Goal: Task Accomplishment & Management: Complete application form

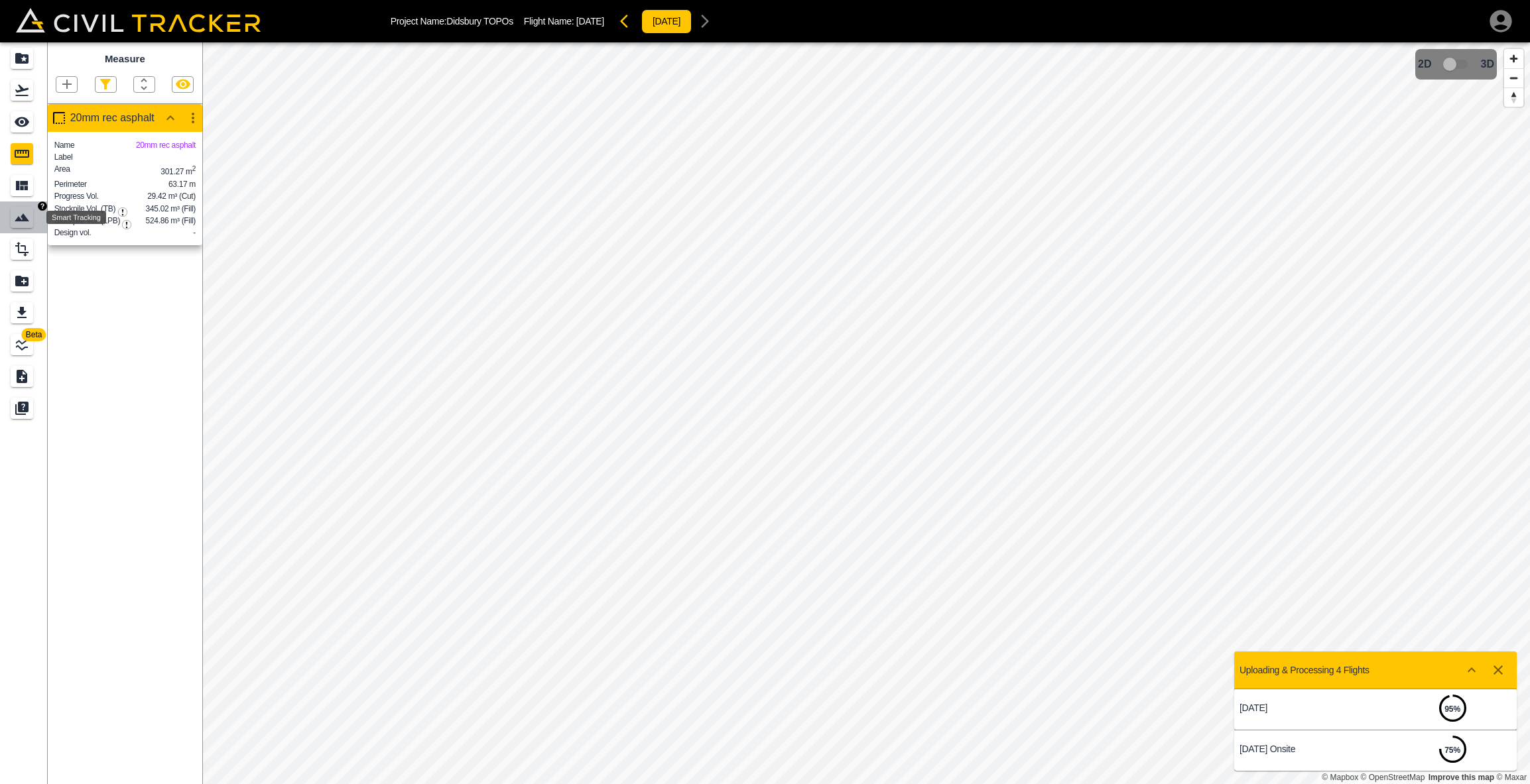
click at [25, 220] on icon "Smart Tracking" at bounding box center [23, 217] width 15 height 8
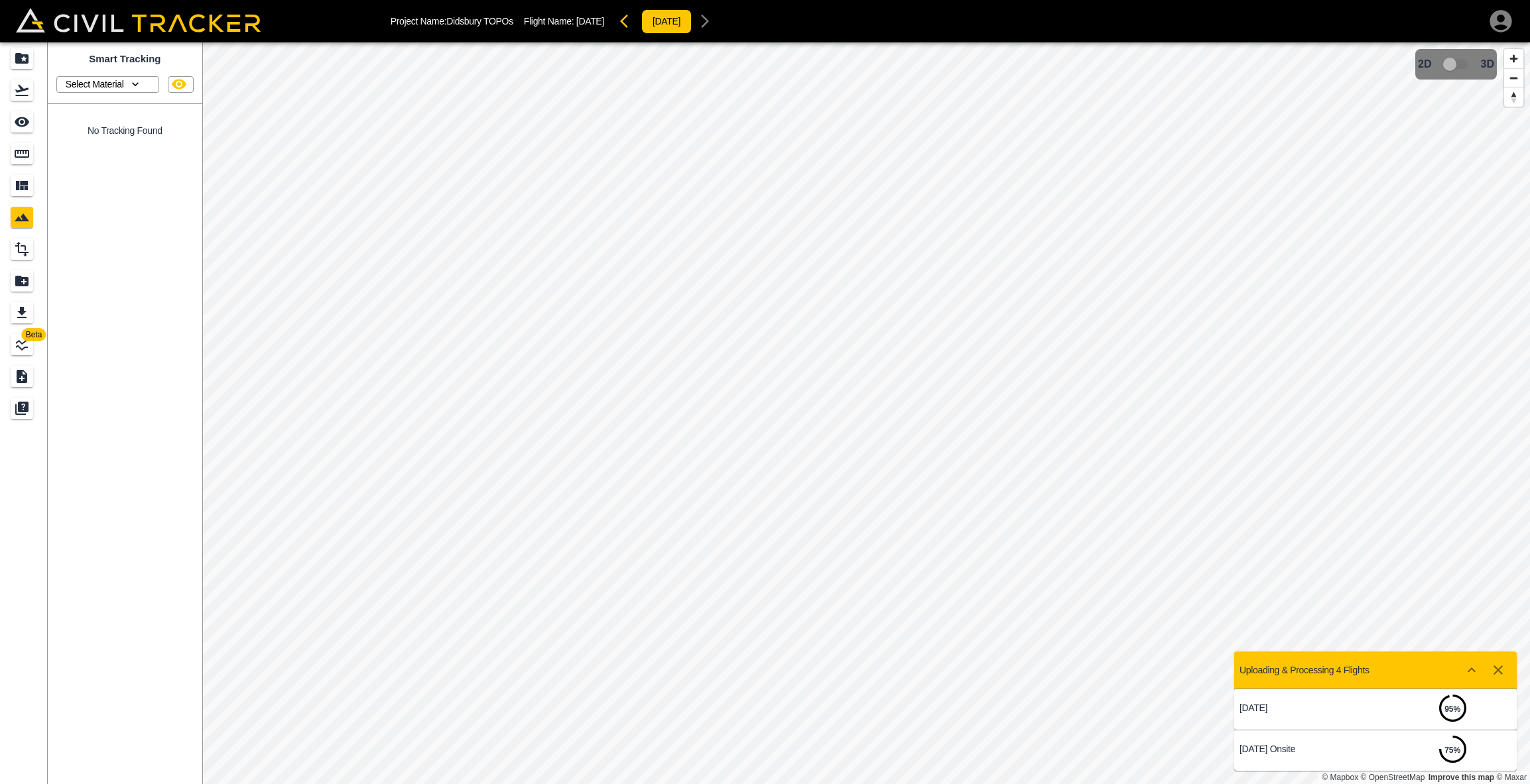
click at [134, 87] on icon "button" at bounding box center [135, 85] width 13 height 13
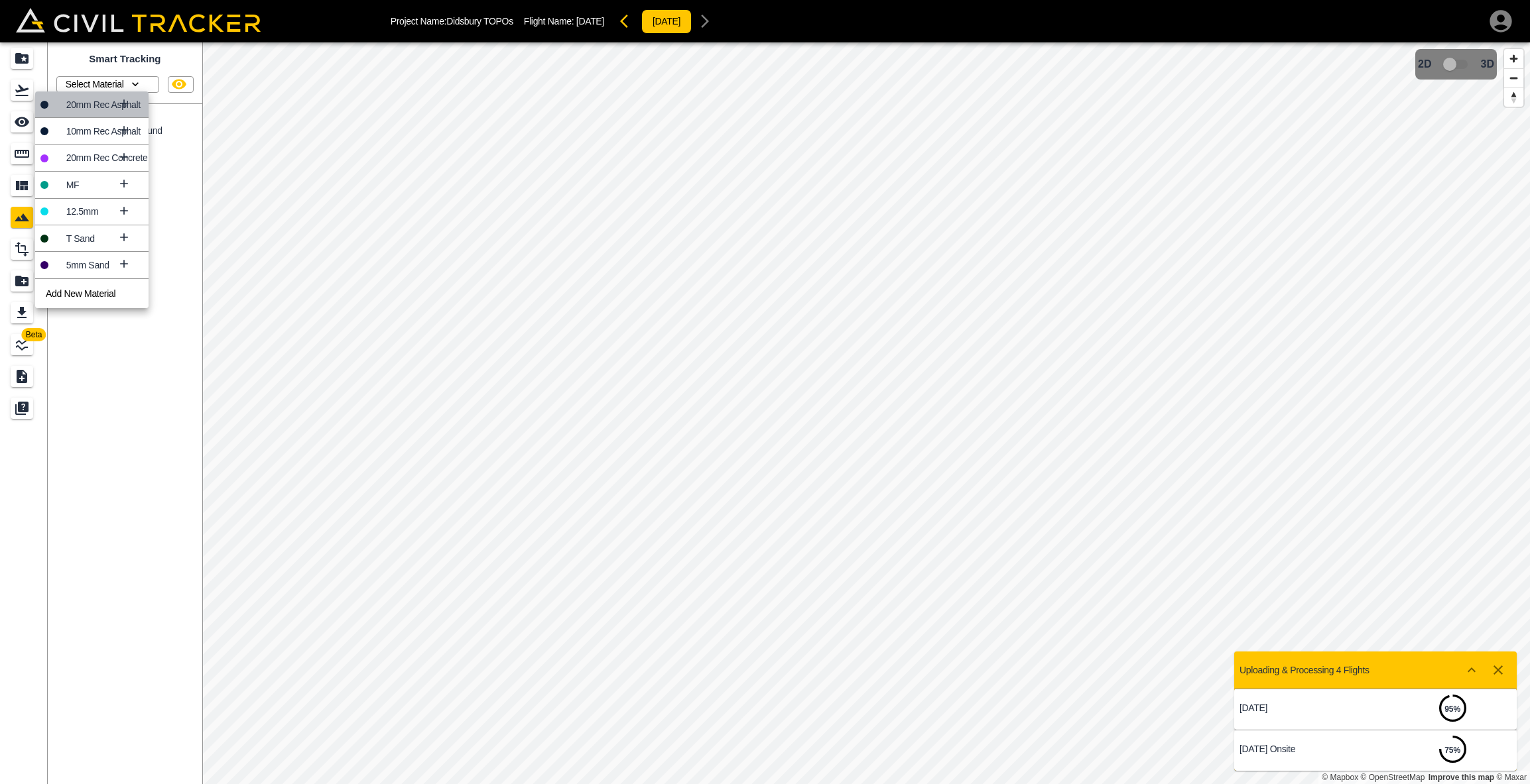
click at [125, 102] on icon at bounding box center [124, 103] width 13 height 13
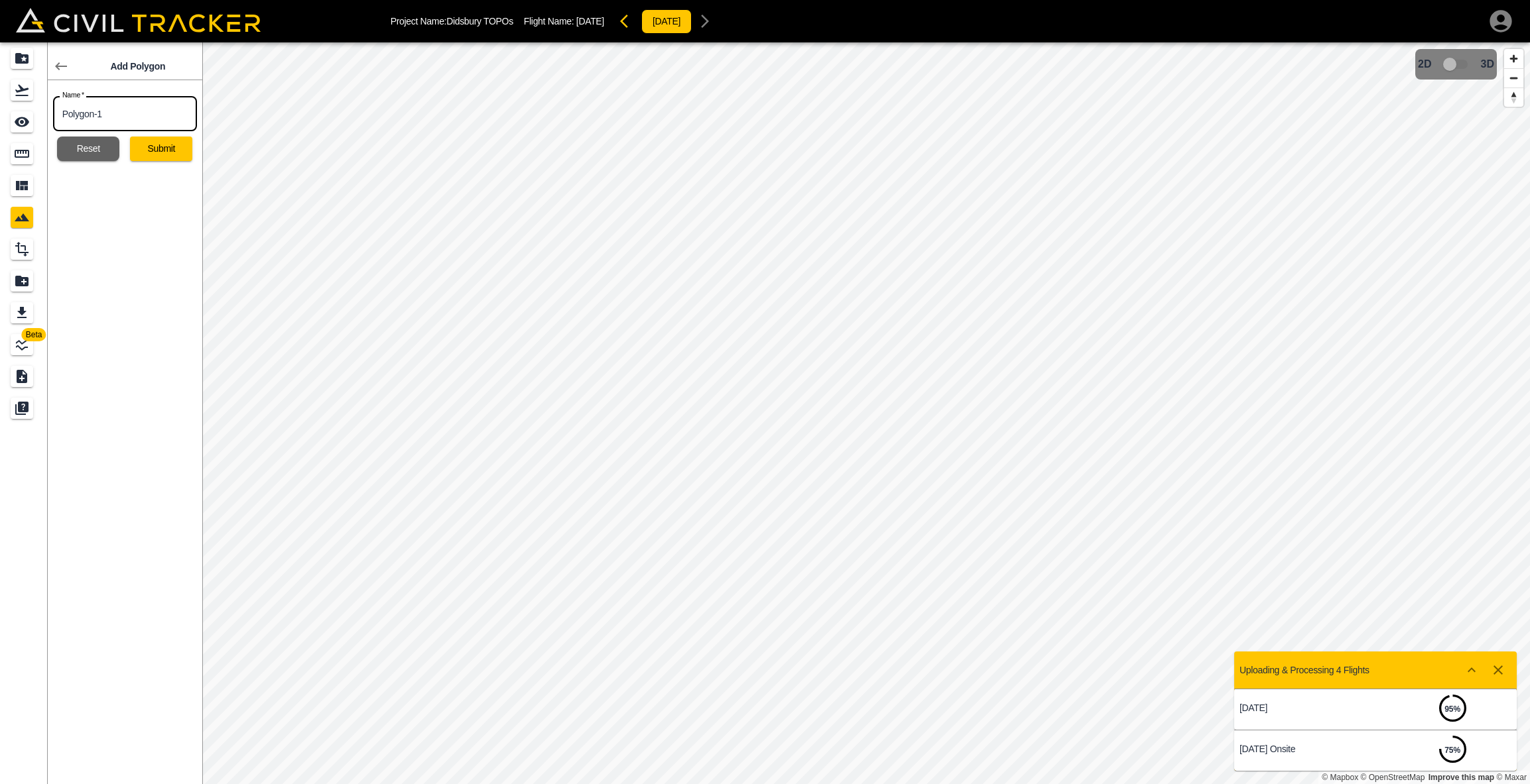
drag, startPoint x: 116, startPoint y: 120, endPoint x: 55, endPoint y: 110, distance: 61.8
click at [55, 110] on input "Polygon-1" at bounding box center [124, 113] width 144 height 35
type input "20mm Rec Asphalt"
click at [175, 152] on button "Submit" at bounding box center [161, 149] width 62 height 24
click at [182, 125] on icon "button" at bounding box center [186, 124] width 16 height 16
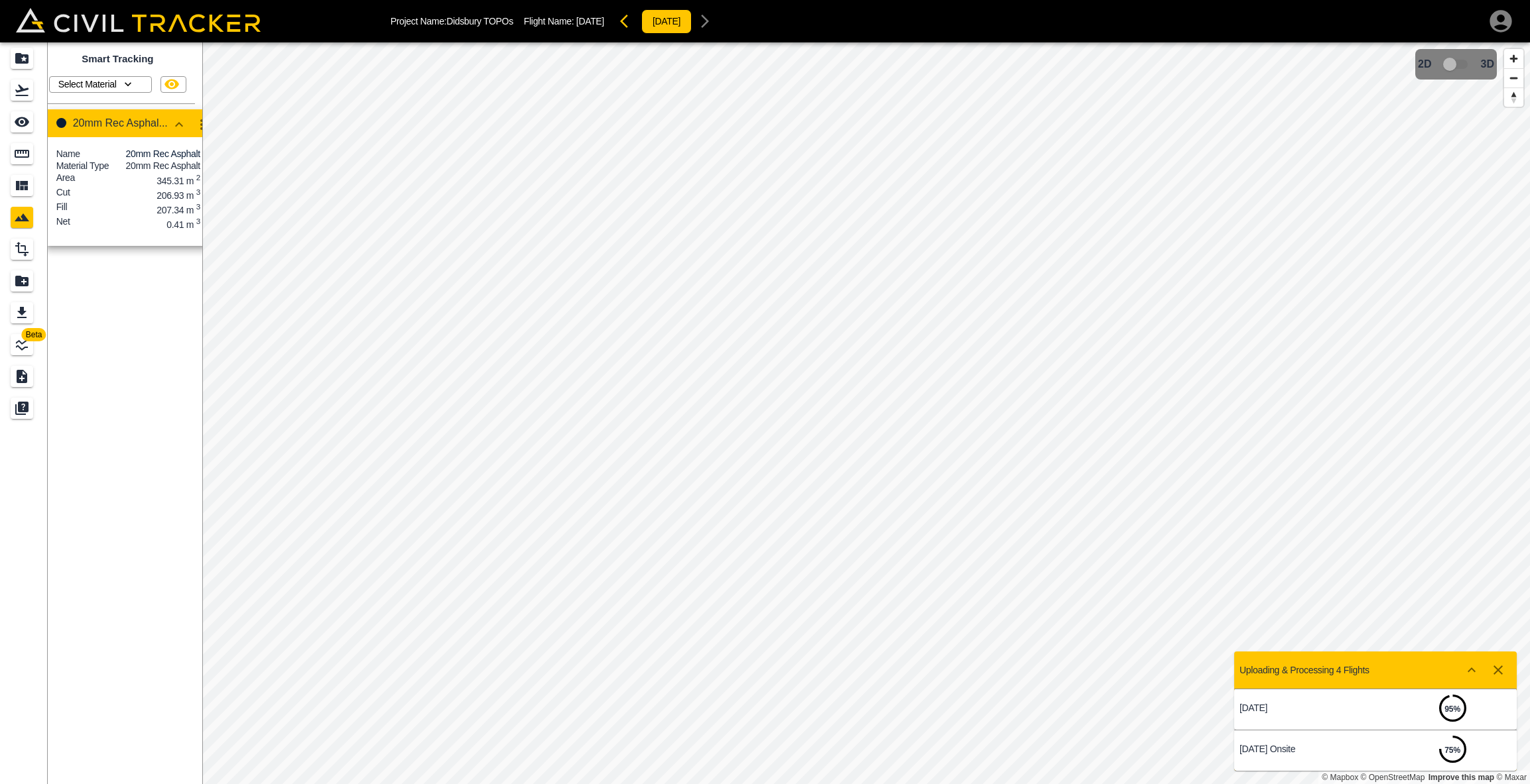
scroll to position [0, 11]
click at [19, 179] on icon "Materials" at bounding box center [22, 185] width 16 height 16
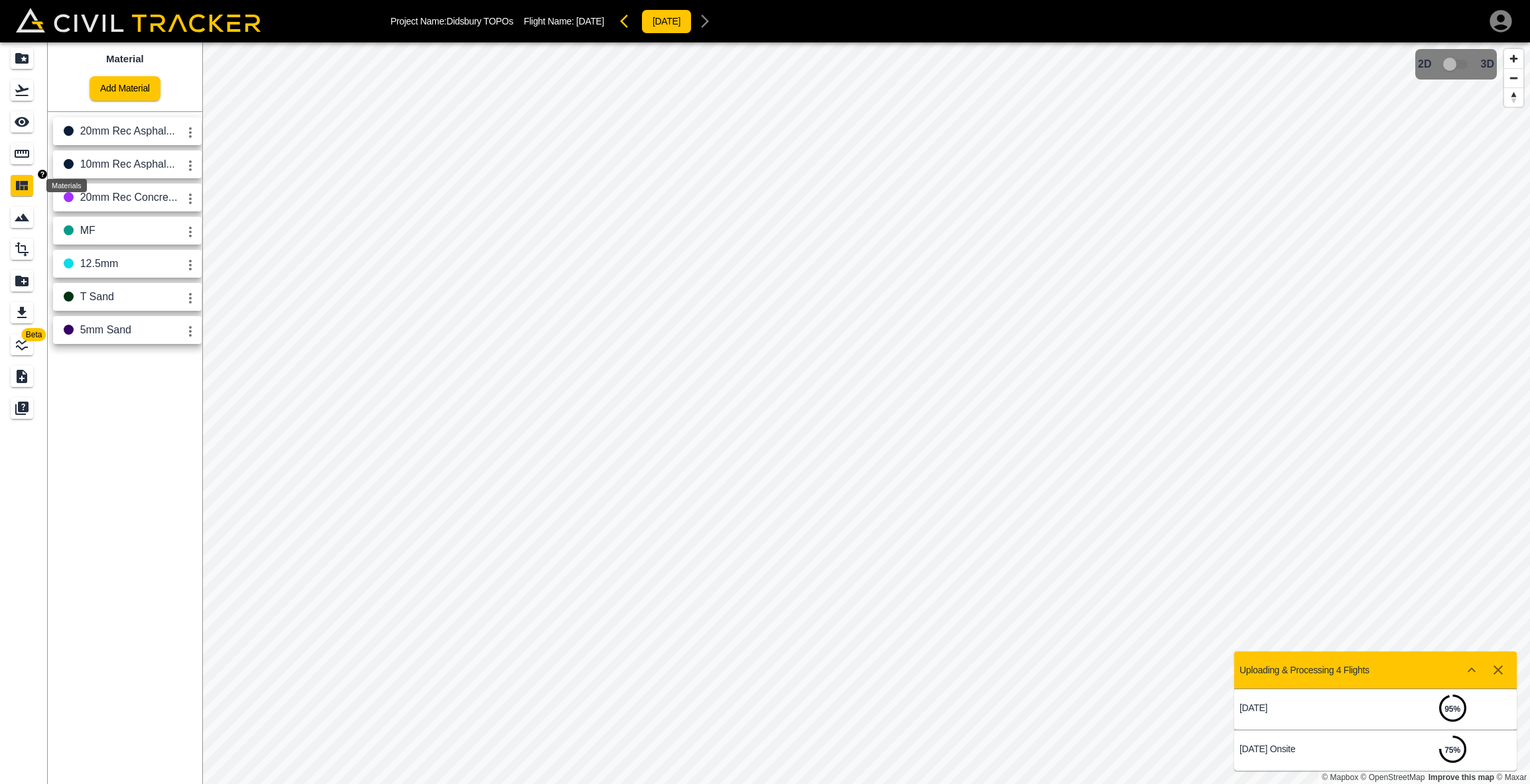
scroll to position [0, 1]
click at [24, 222] on icon "Smart Tracking" at bounding box center [23, 217] width 15 height 8
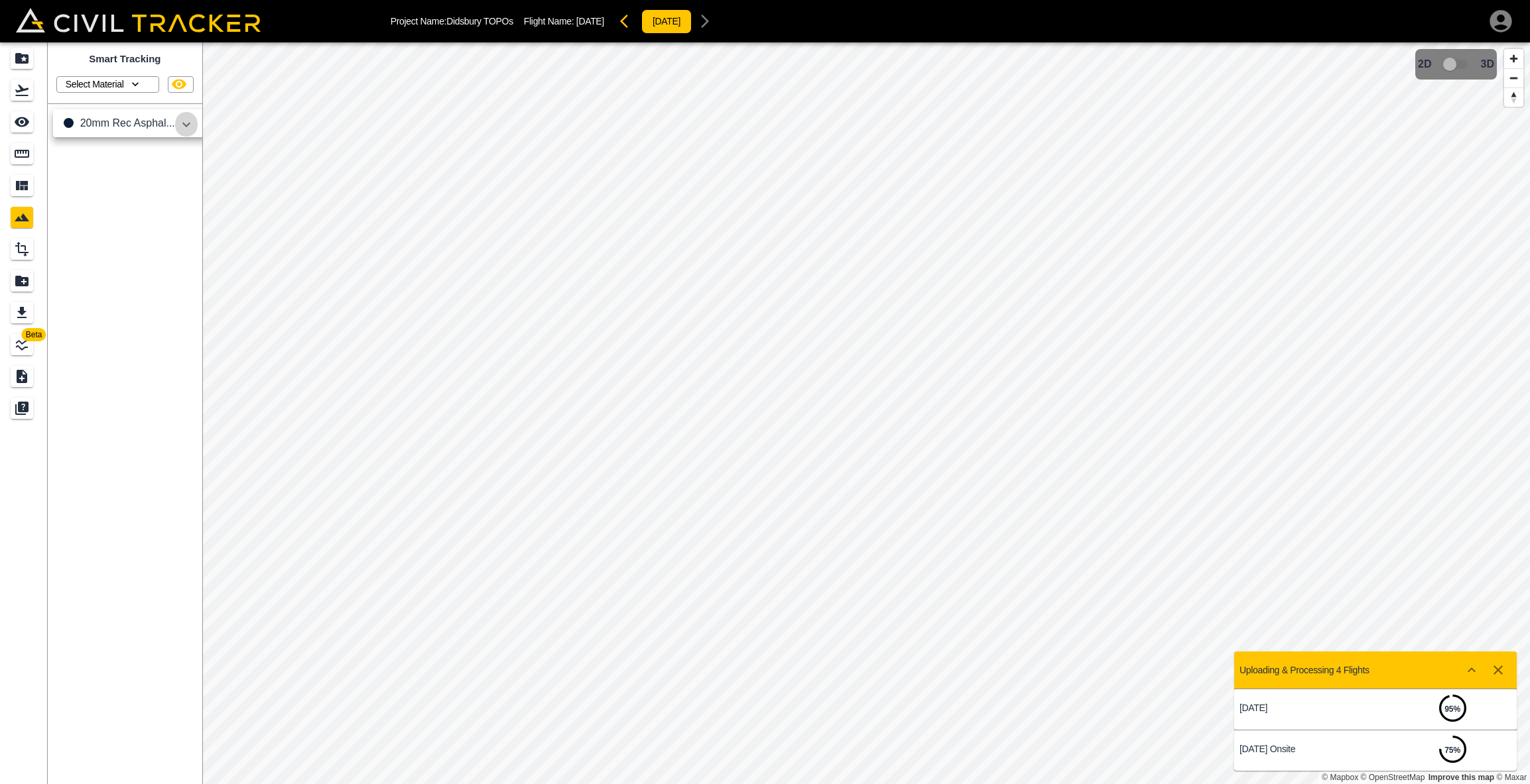
click at [185, 124] on icon "button" at bounding box center [186, 124] width 8 height 5
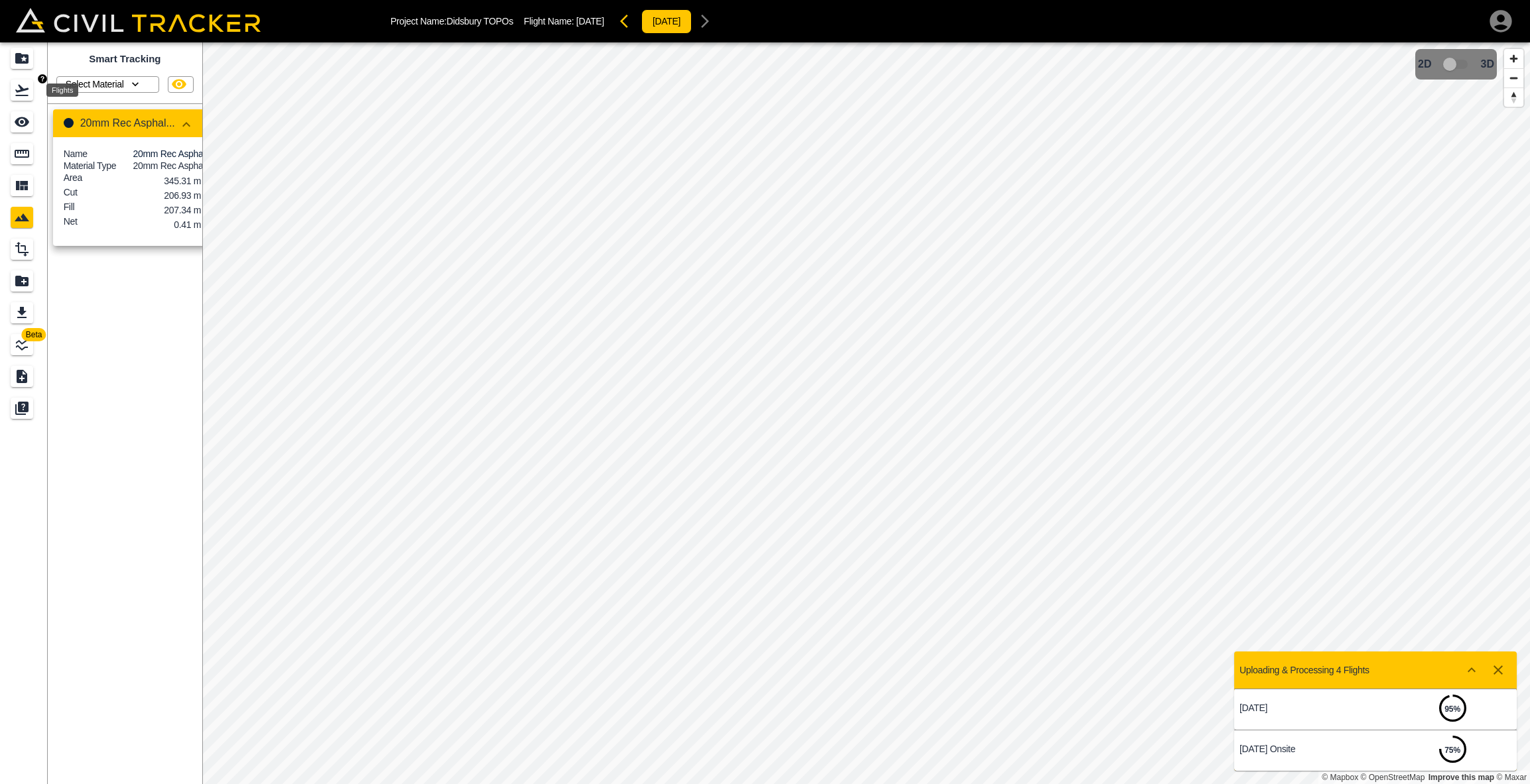
click at [19, 86] on icon "Flights" at bounding box center [22, 90] width 13 height 11
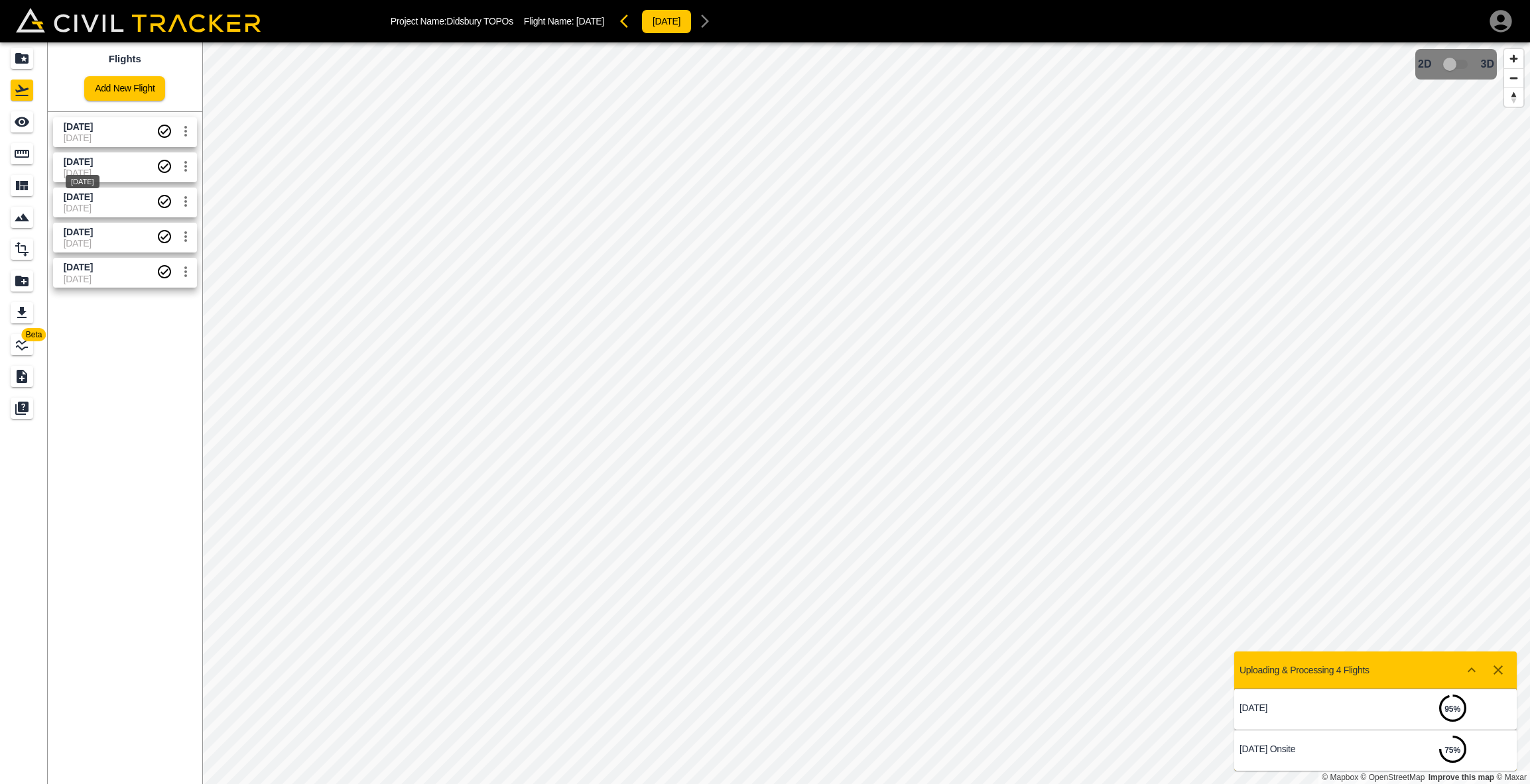
click at [93, 165] on span "[DATE]" at bounding box center [78, 161] width 29 height 10
click at [24, 215] on icon "Smart Tracking" at bounding box center [23, 217] width 15 height 8
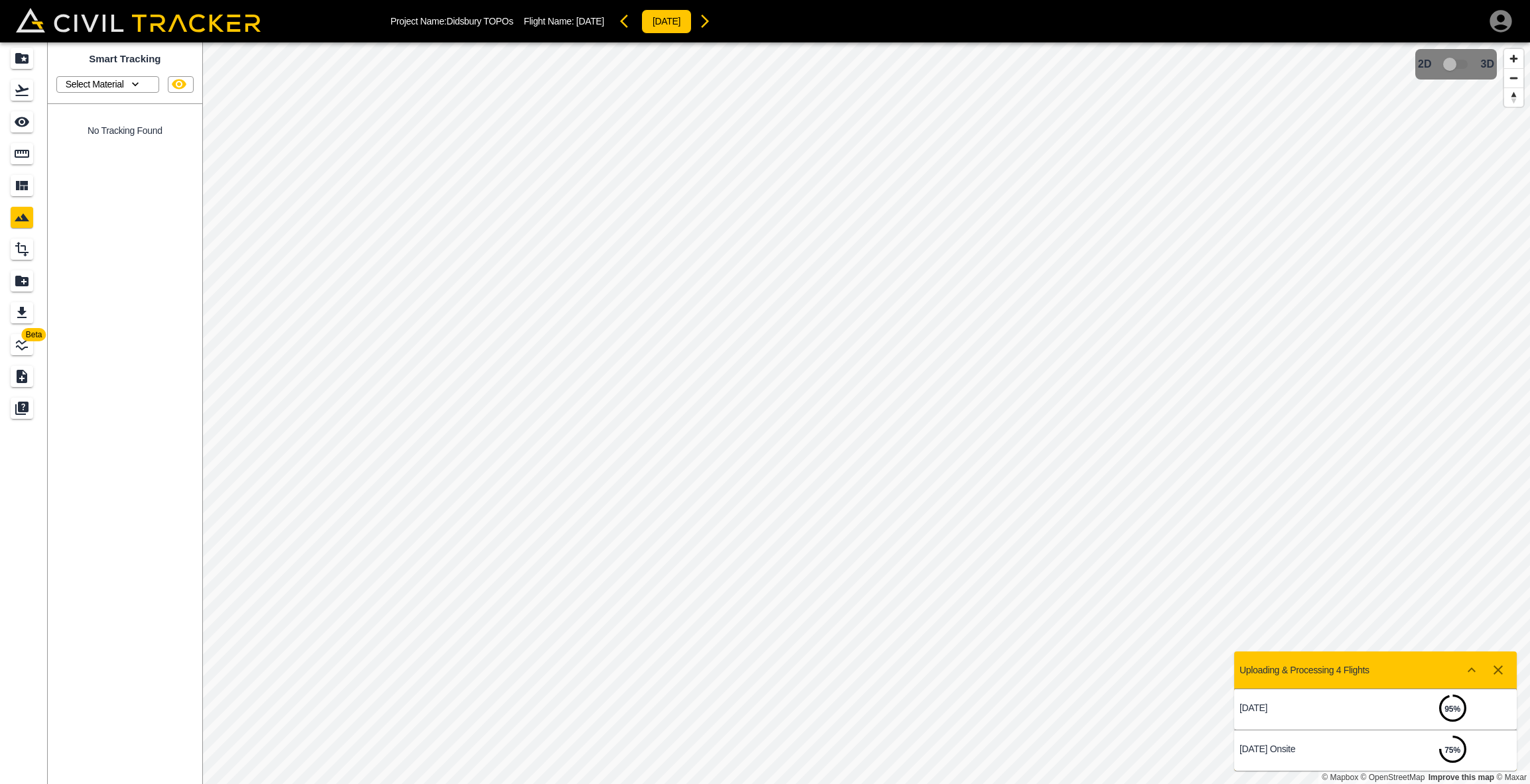
click at [138, 85] on icon "button" at bounding box center [135, 85] width 13 height 13
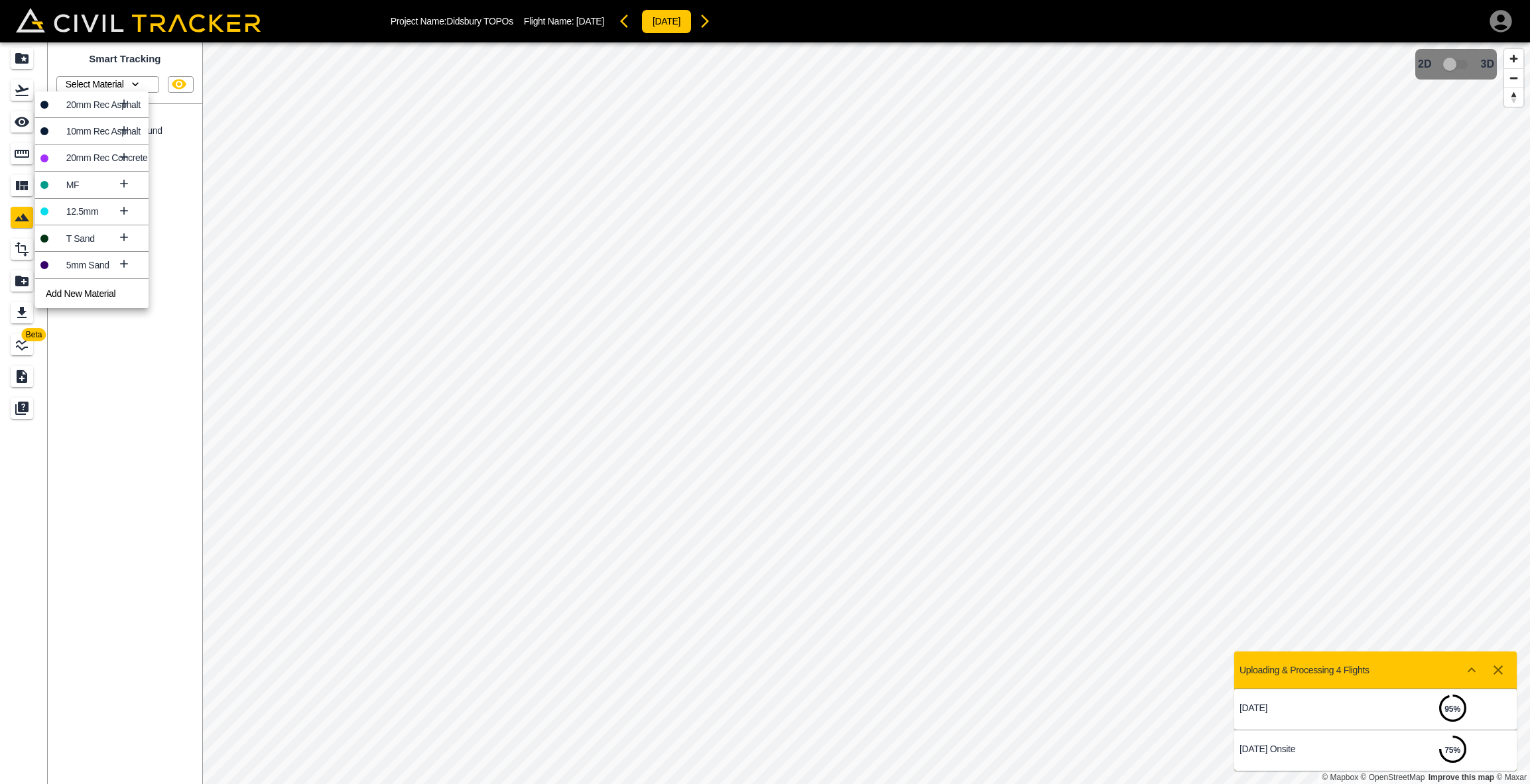
click at [123, 102] on icon at bounding box center [124, 103] width 13 height 13
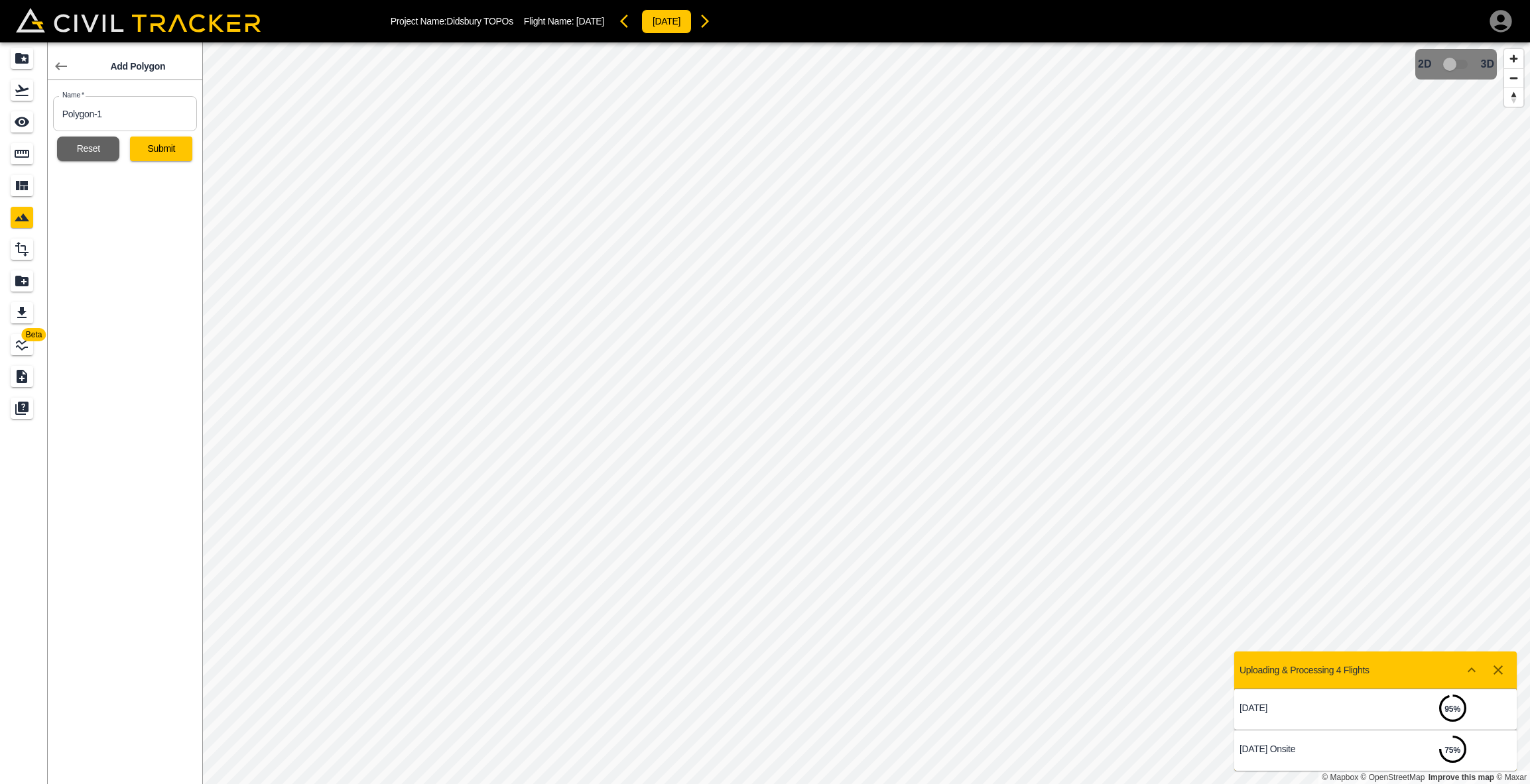
drag, startPoint x: 59, startPoint y: 114, endPoint x: 49, endPoint y: 115, distance: 10.0
click at [49, 115] on div "Name   * Polygon-1 Name *" at bounding box center [122, 111] width 150 height 40
type input "20mm Rec Asphalt"
click at [152, 162] on div "Add Polygon Name   * 20mm Rec Asphalt Name * Reset Submit" at bounding box center [125, 413] width 154 height 742
click at [157, 153] on button "Submit" at bounding box center [161, 149] width 62 height 24
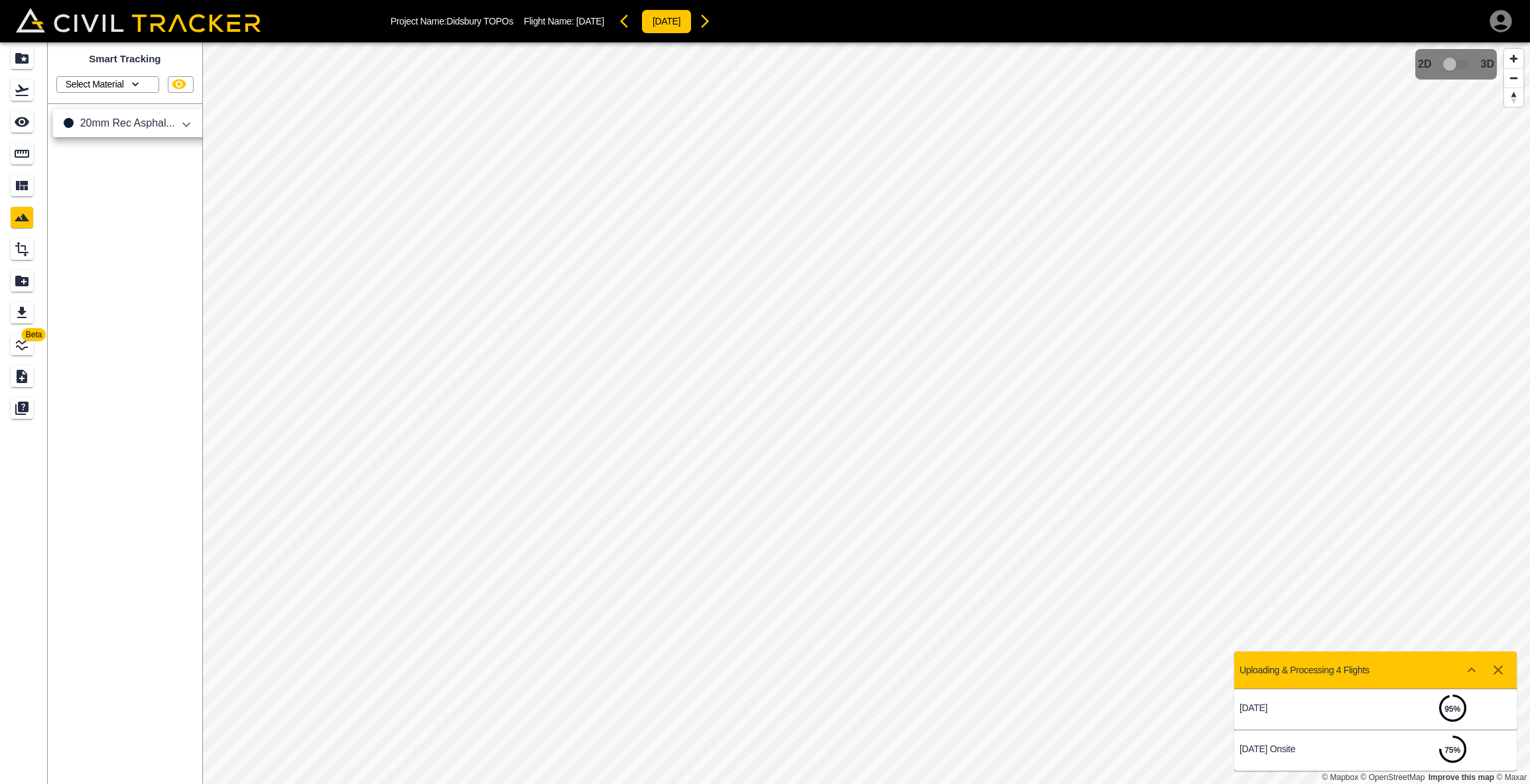
click at [192, 122] on icon "button" at bounding box center [186, 124] width 16 height 16
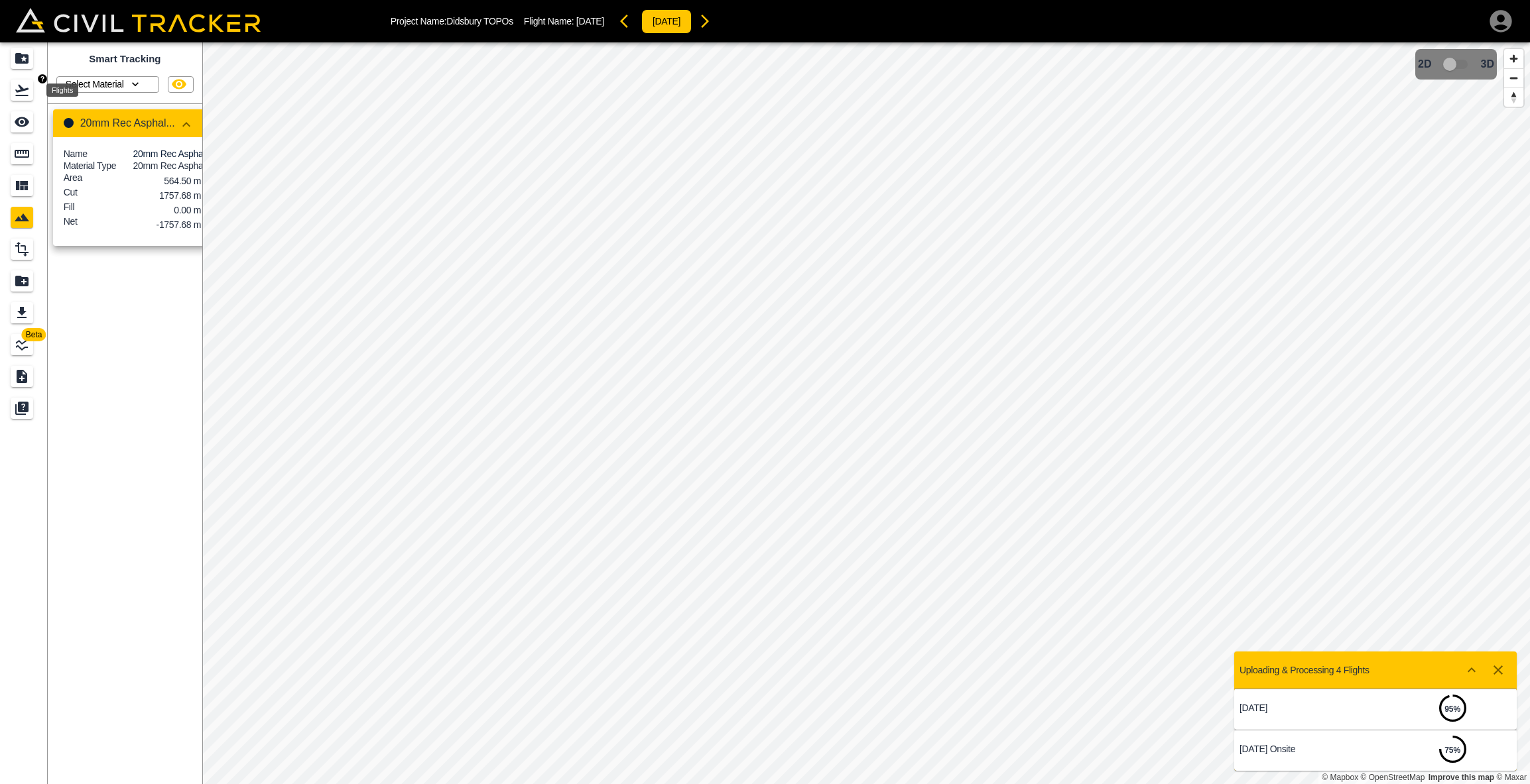
click at [19, 89] on icon "Flights" at bounding box center [22, 89] width 16 height 16
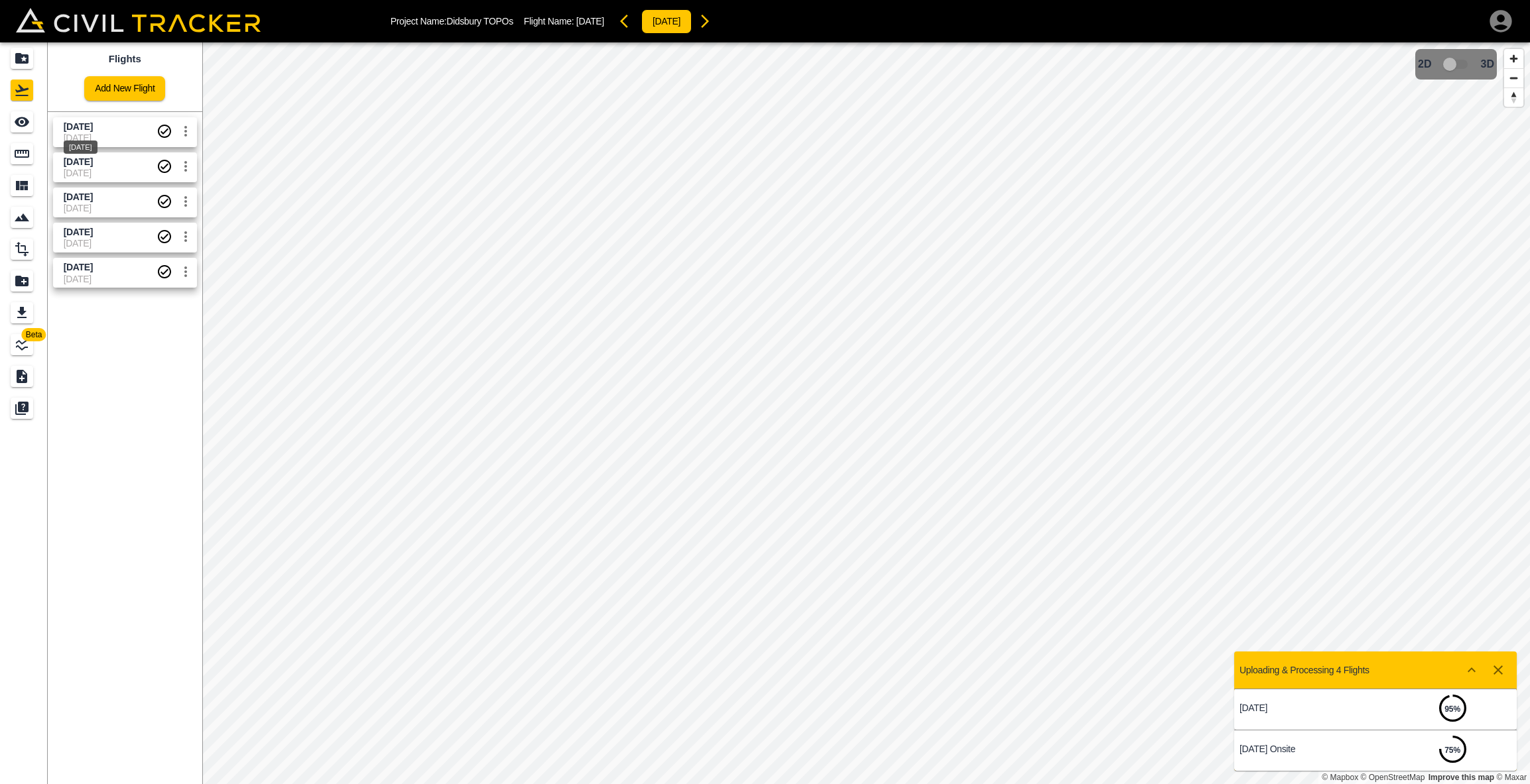
click at [99, 132] on div "[DATE]" at bounding box center [80, 143] width 37 height 24
click at [24, 215] on icon "Smart Tracking" at bounding box center [23, 217] width 15 height 8
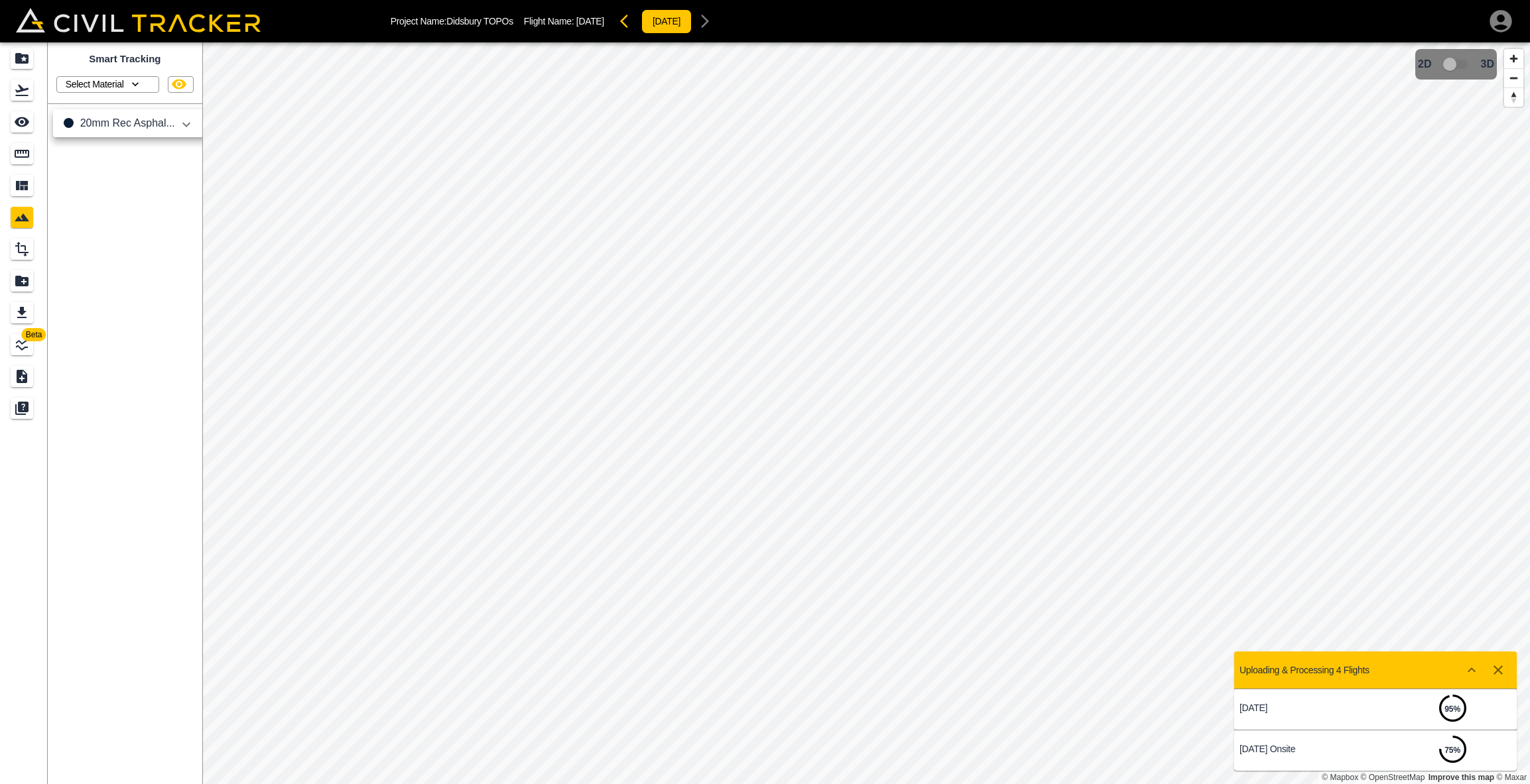
click at [186, 121] on icon "button" at bounding box center [186, 124] width 16 height 16
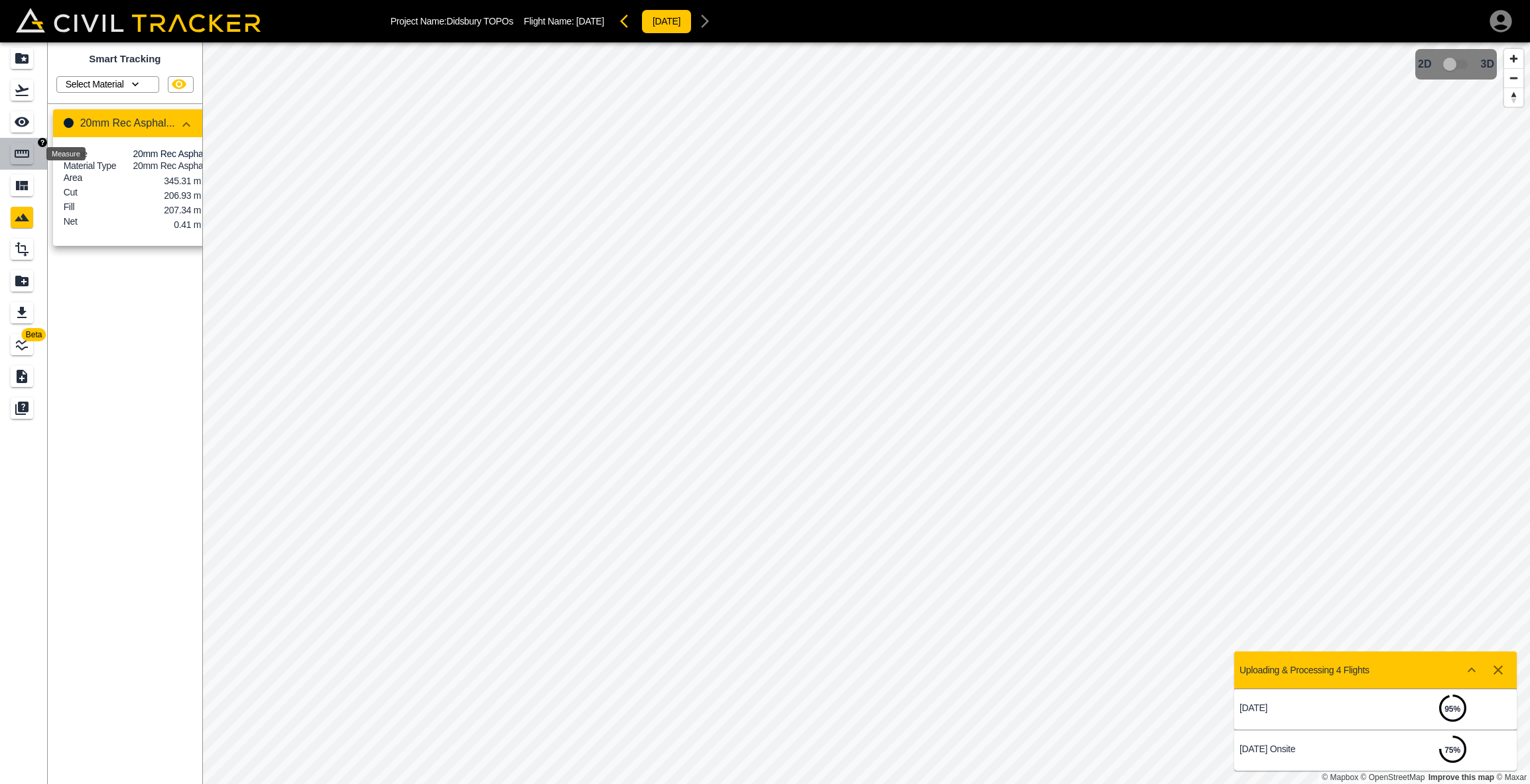
click at [22, 150] on icon "Measure" at bounding box center [23, 153] width 15 height 8
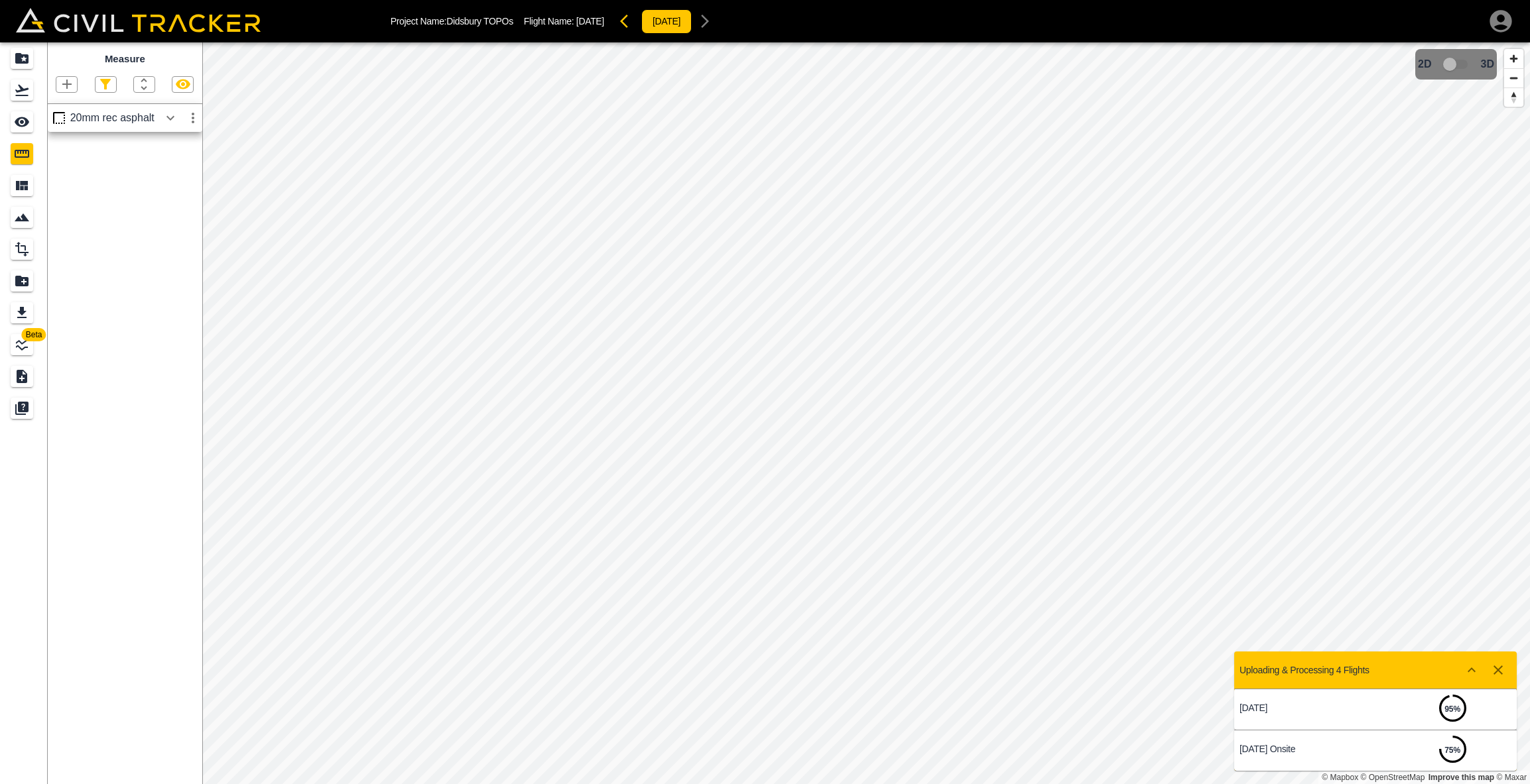
click at [72, 86] on icon "button" at bounding box center [67, 84] width 16 height 16
click at [65, 149] on p "Polygon" at bounding box center [64, 146] width 32 height 10
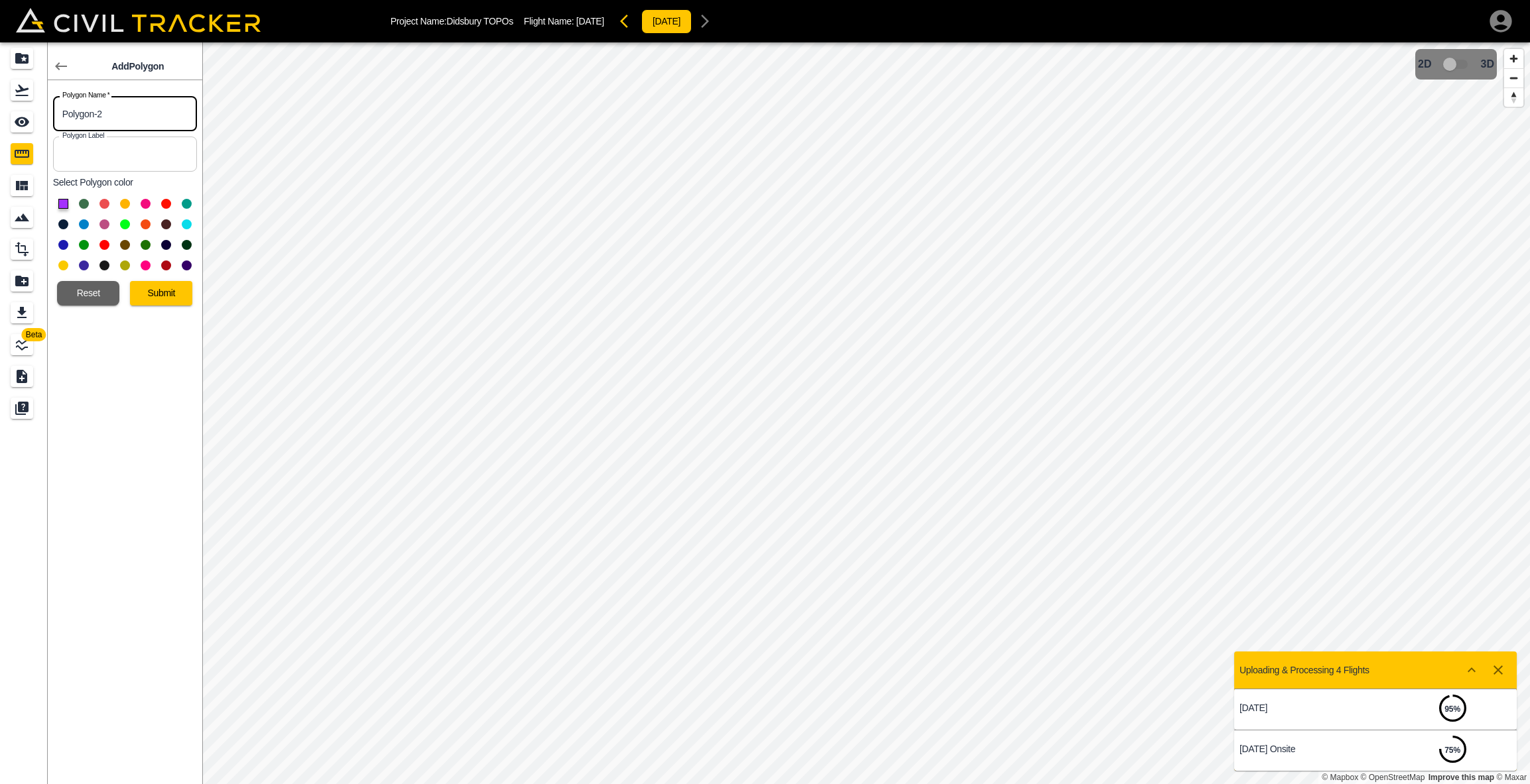
click at [114, 112] on input "Polygon-2" at bounding box center [124, 113] width 144 height 35
type input "P"
type input "12.5mm Rock"
click at [185, 222] on button at bounding box center [186, 224] width 10 height 10
click at [143, 293] on button "Submit" at bounding box center [161, 293] width 62 height 24
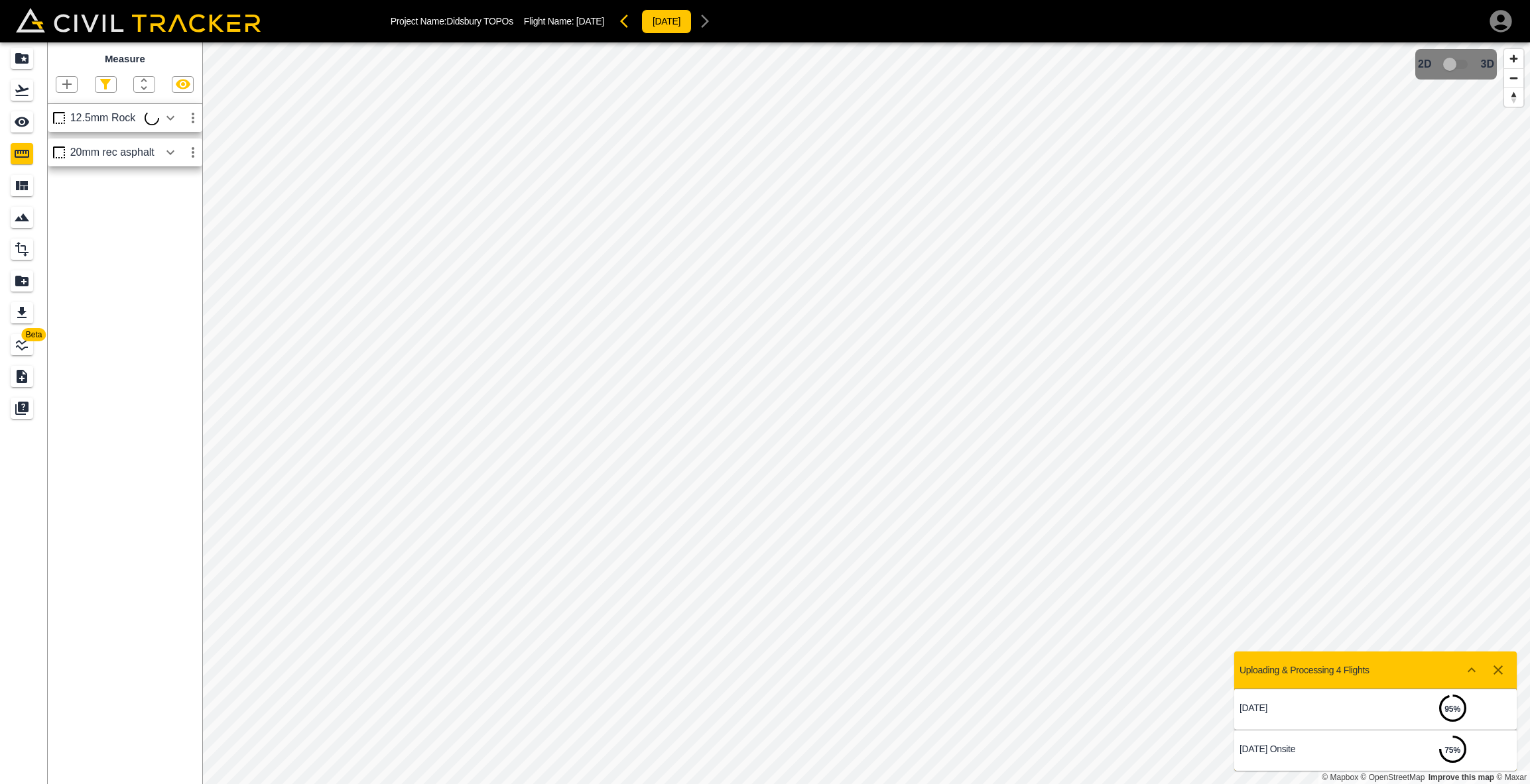
click at [69, 86] on icon "button" at bounding box center [67, 84] width 16 height 16
click at [64, 150] on p "Polygon" at bounding box center [64, 146] width 32 height 10
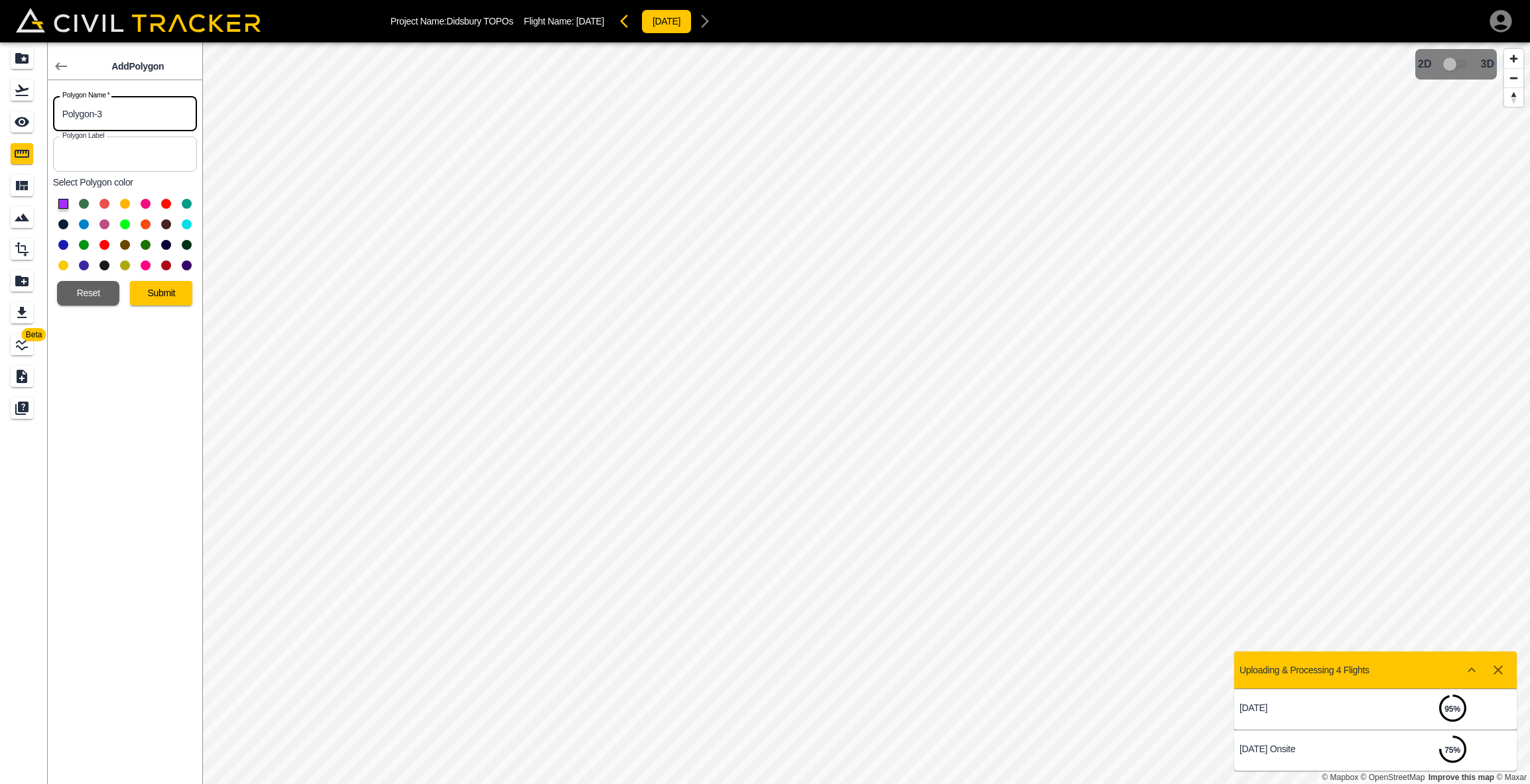
click at [118, 114] on input "Polygon-3" at bounding box center [124, 113] width 144 height 35
type input "P"
type input "MF"
click at [190, 224] on button at bounding box center [186, 224] width 10 height 10
click at [173, 290] on button "Submit" at bounding box center [161, 293] width 62 height 24
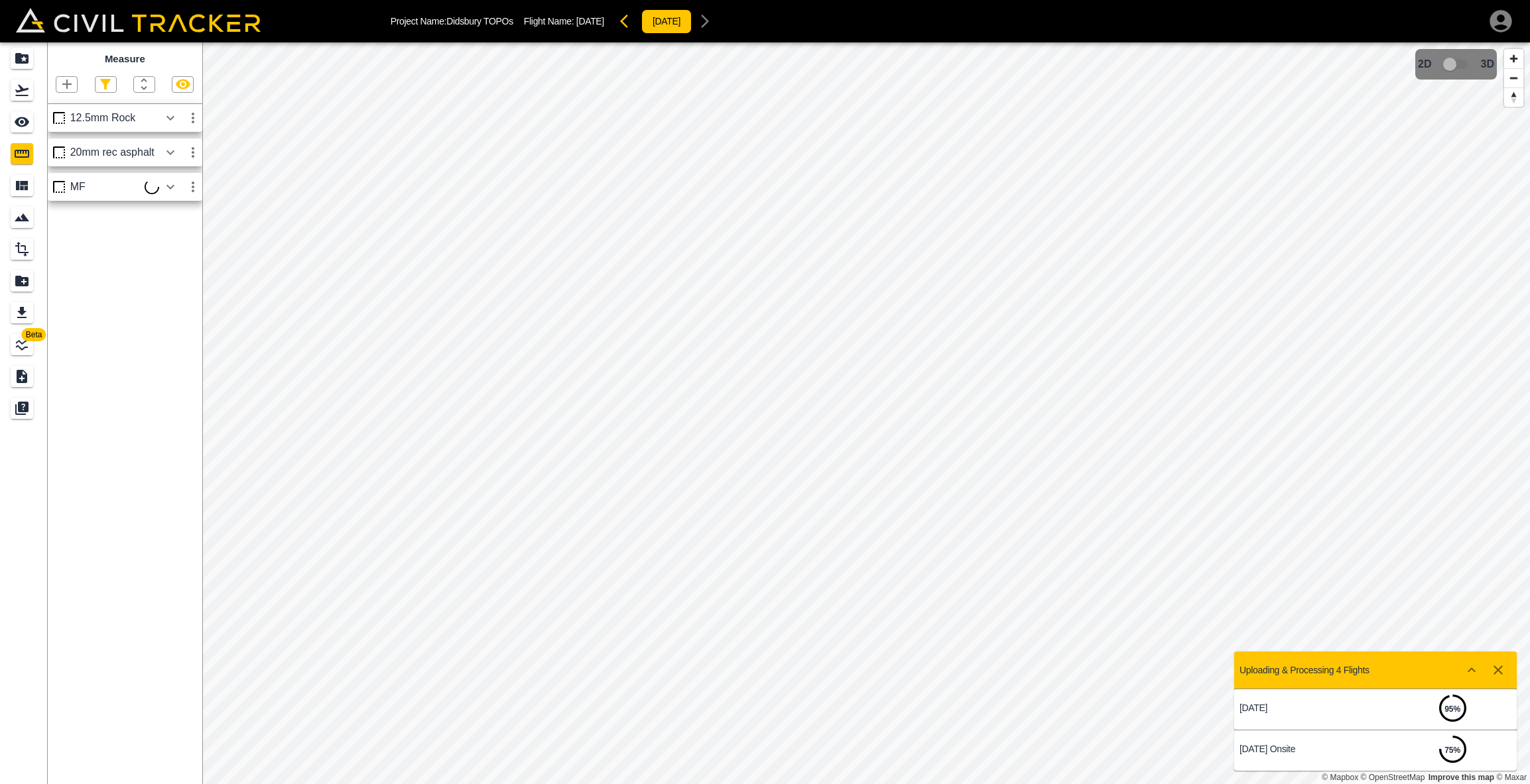
click at [174, 151] on icon "button" at bounding box center [170, 152] width 16 height 16
click at [167, 116] on icon "button" at bounding box center [170, 118] width 8 height 5
